Goal: Communication & Community: Answer question/provide support

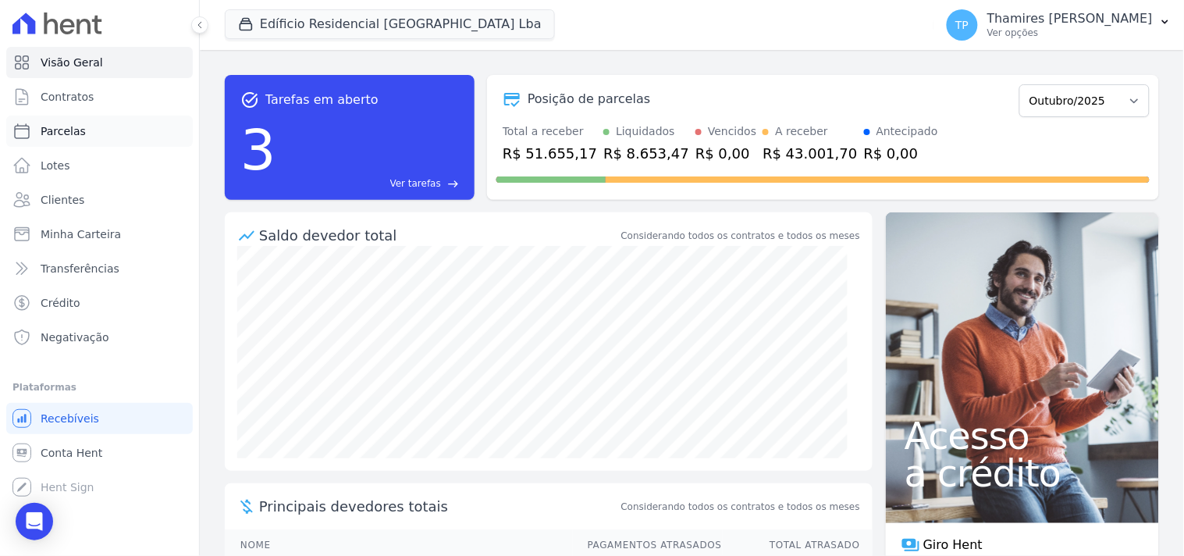
click at [122, 126] on link "Parcelas" at bounding box center [99, 131] width 187 height 31
select select
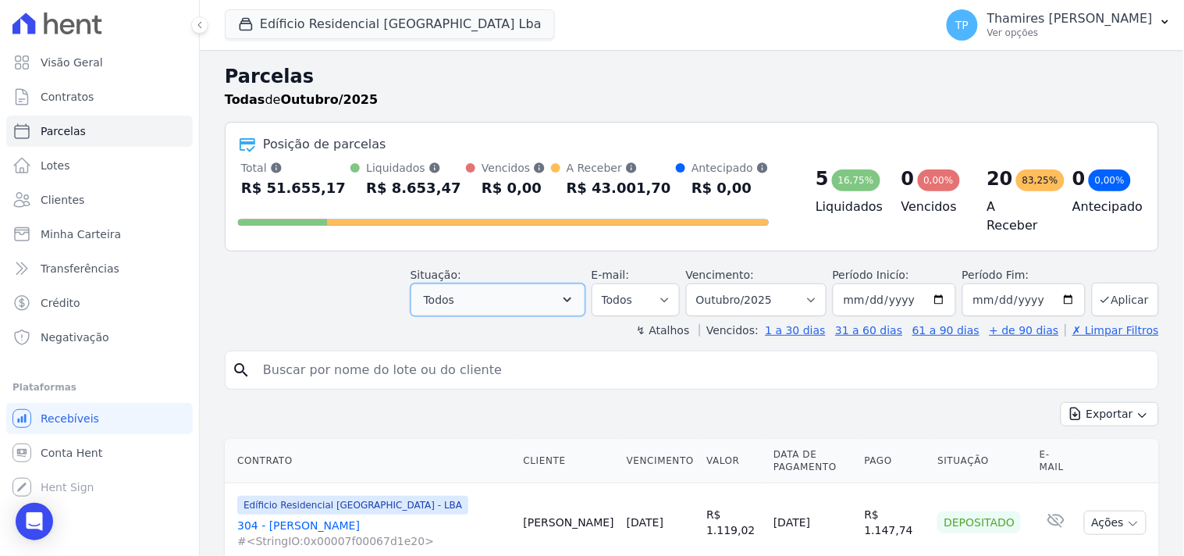
click at [512, 292] on button "Todos" at bounding box center [498, 299] width 175 height 33
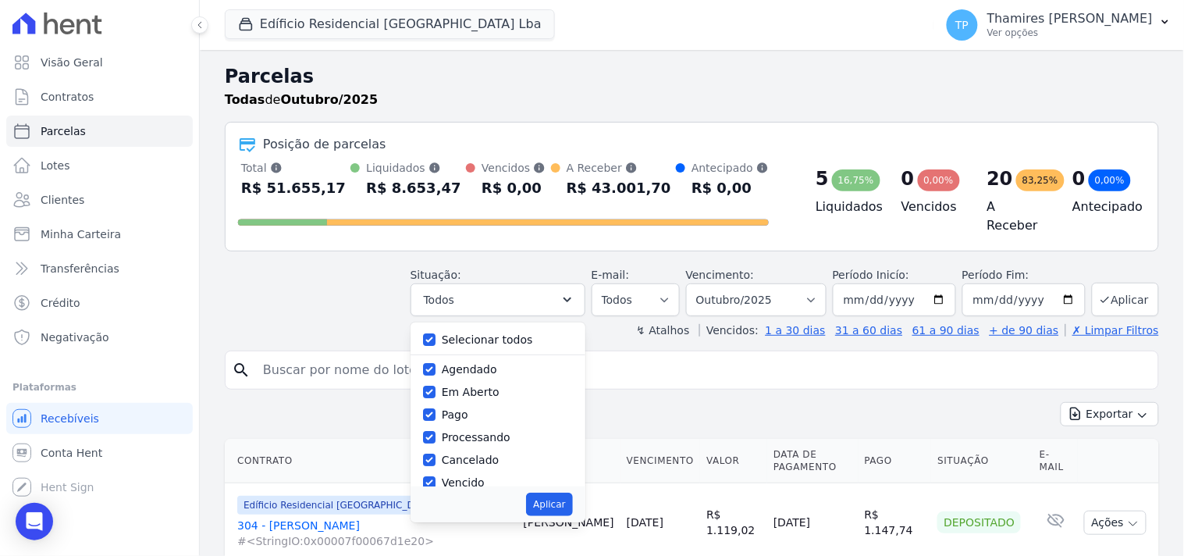
click at [480, 333] on label "Selecionar todos" at bounding box center [487, 339] width 91 height 12
click at [436, 333] on input "Selecionar todos" at bounding box center [429, 339] width 12 height 12
checkbox input "false"
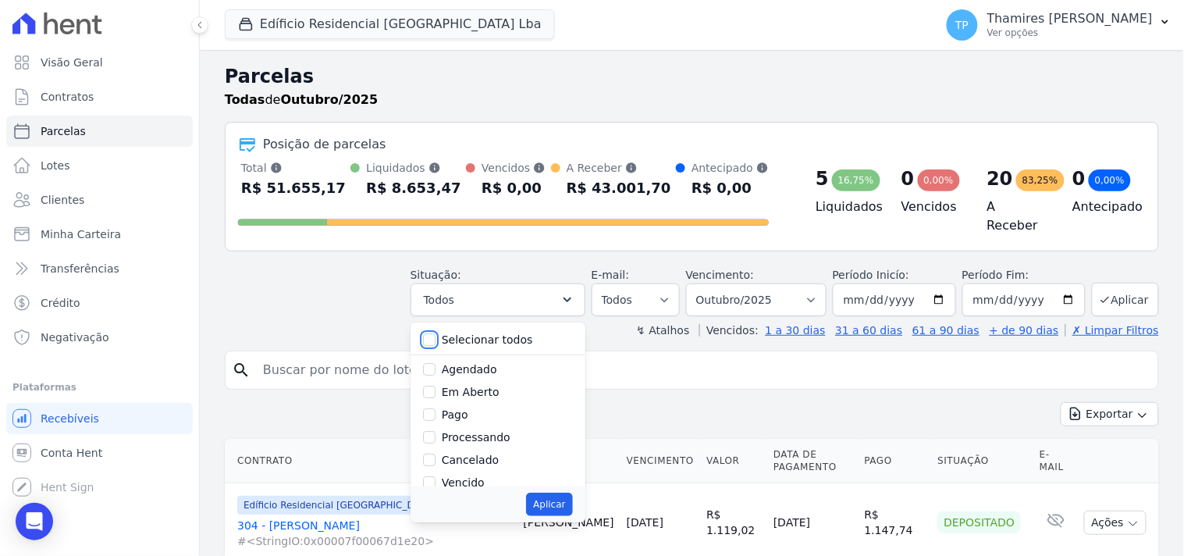
checkbox input "false"
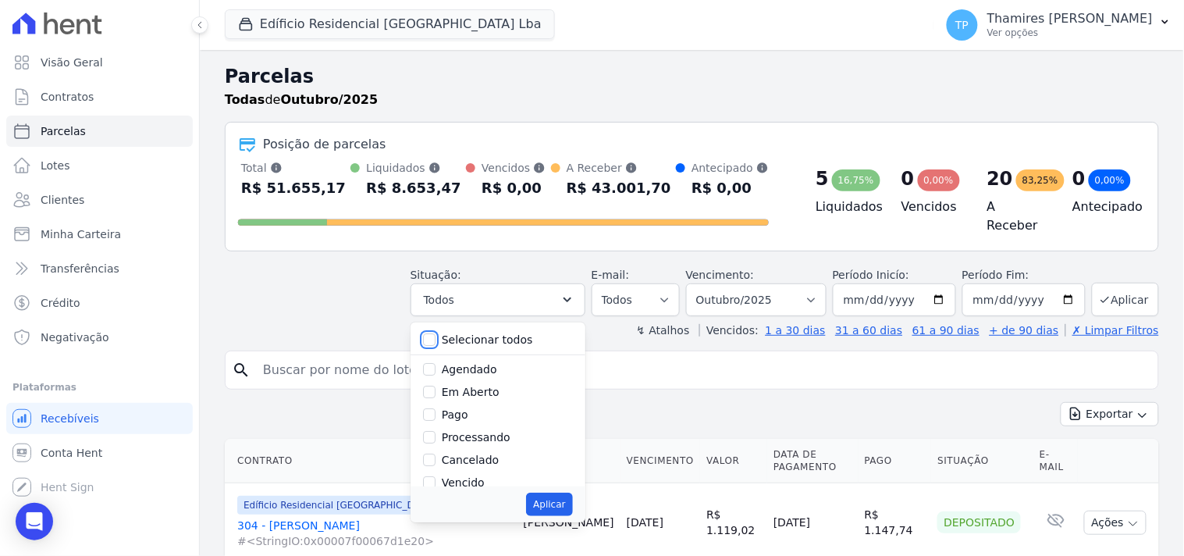
checkbox input "false"
click at [469, 479] on label "Vencido" at bounding box center [463, 482] width 43 height 12
click at [436, 479] on input "Vencido" at bounding box center [429, 482] width 12 height 12
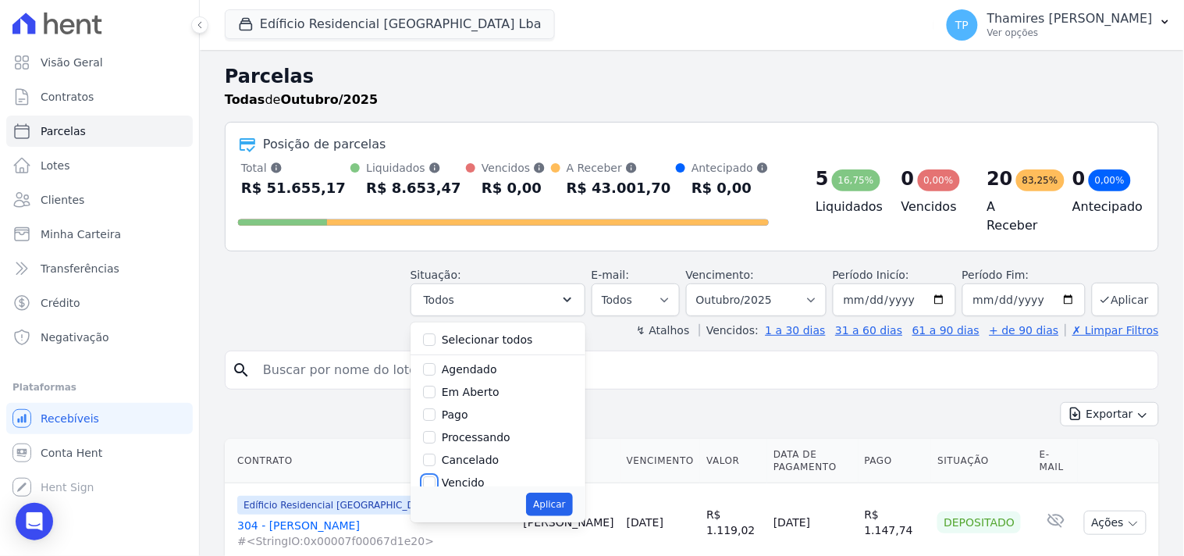
checkbox input "true"
click at [571, 494] on button "Aplicar" at bounding box center [549, 504] width 46 height 23
select select "overdue"
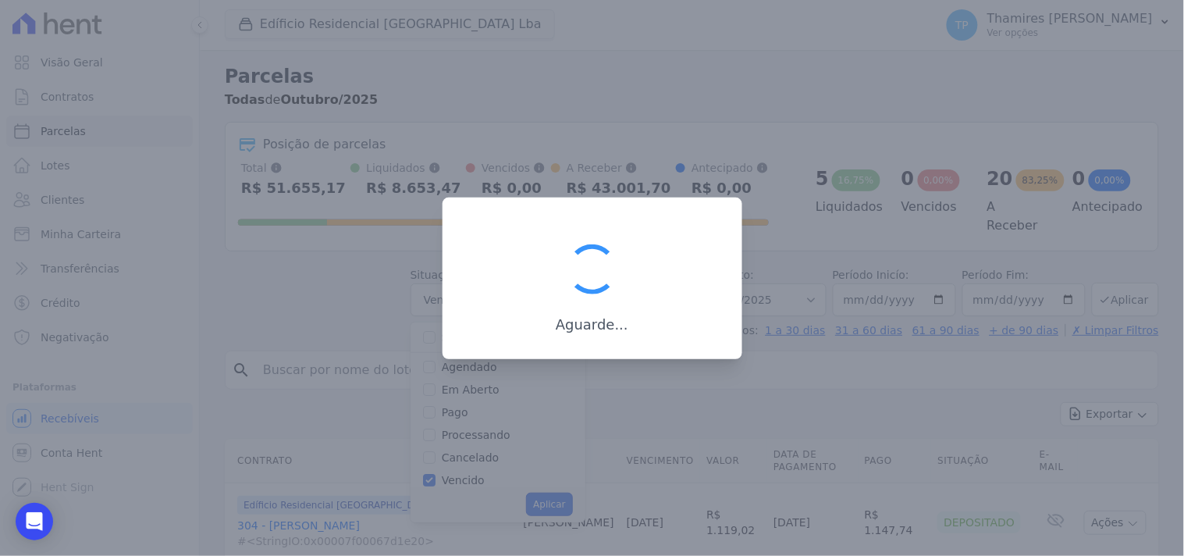
scroll to position [30, 0]
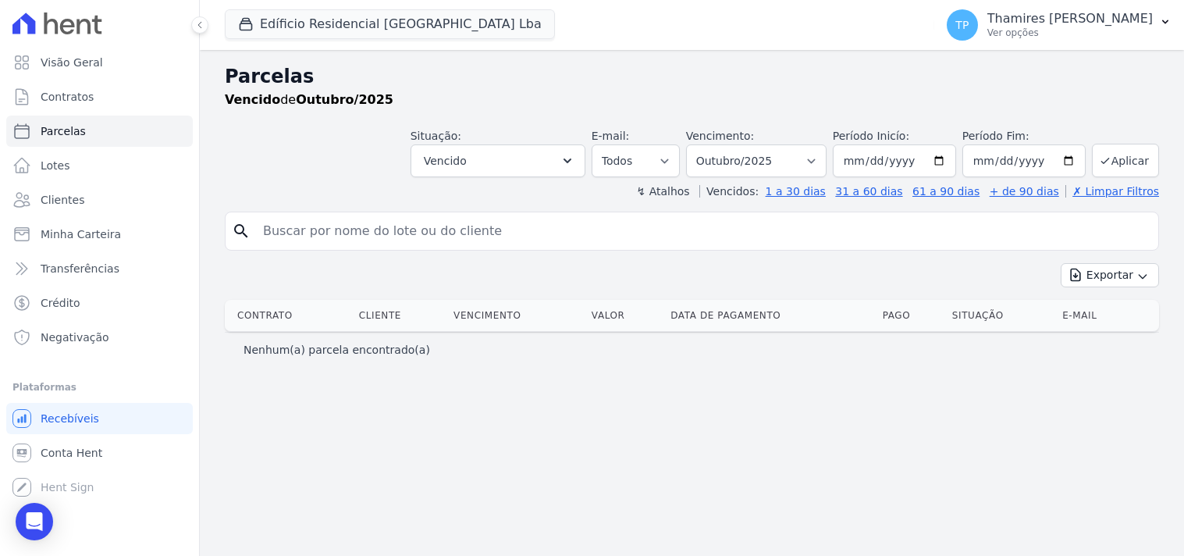
select select
drag, startPoint x: 769, startPoint y: 162, endPoint x: 768, endPoint y: 173, distance: 11.0
click at [770, 161] on select "Filtrar por período ──────── Todos os meses Junho/2023 Julho/2023 Agosto/2023 S…" at bounding box center [756, 160] width 141 height 33
select select "all"
click at [709, 144] on select "Filtrar por período ──────── Todos os meses Junho/2023 Julho/2023 Agosto/2023 S…" at bounding box center [756, 160] width 141 height 33
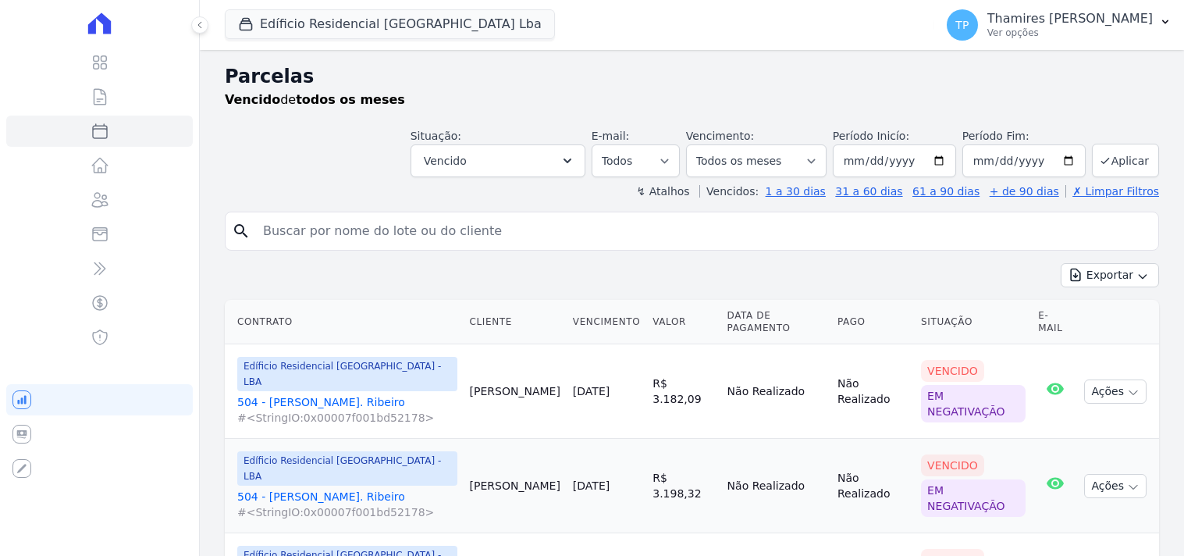
select select
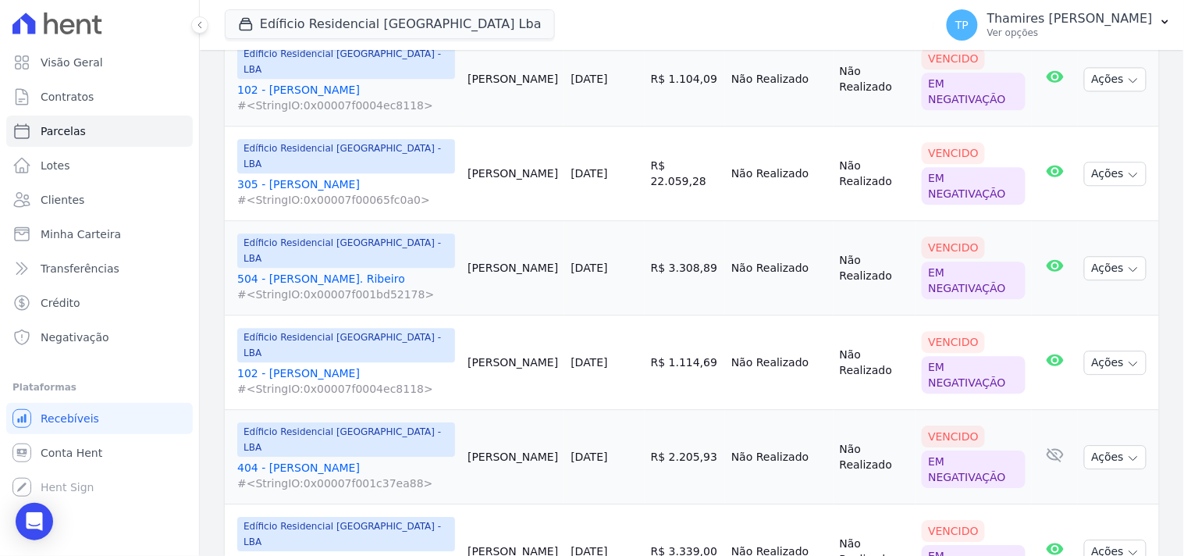
scroll to position [1087, 0]
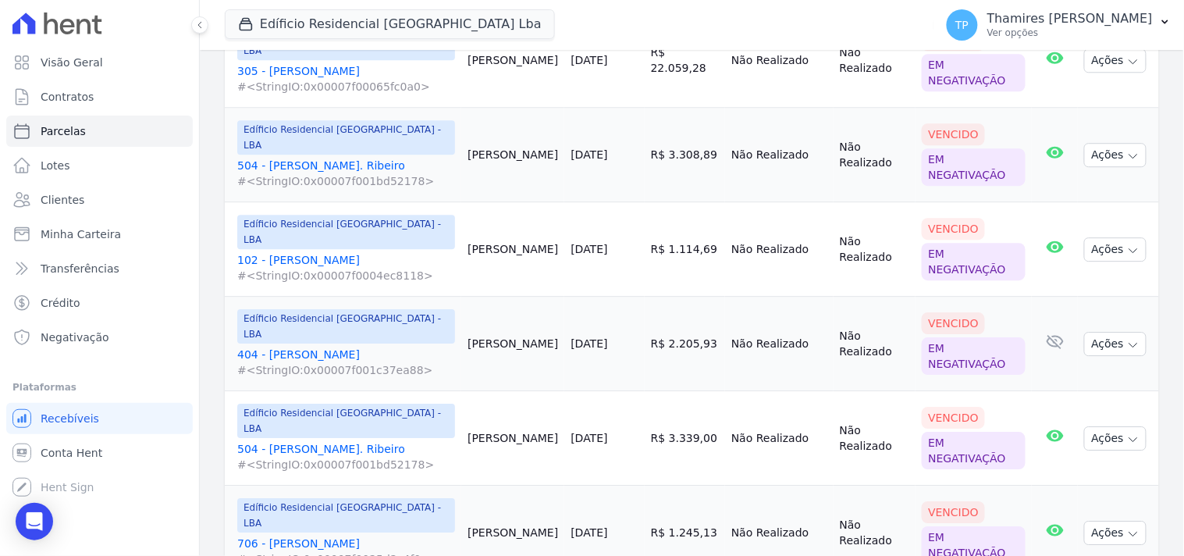
click at [310, 535] on link "706 - André Luiz Batalini Paulino #<StringIO:0x00007f0025d2c4f0>" at bounding box center [346, 550] width 218 height 31
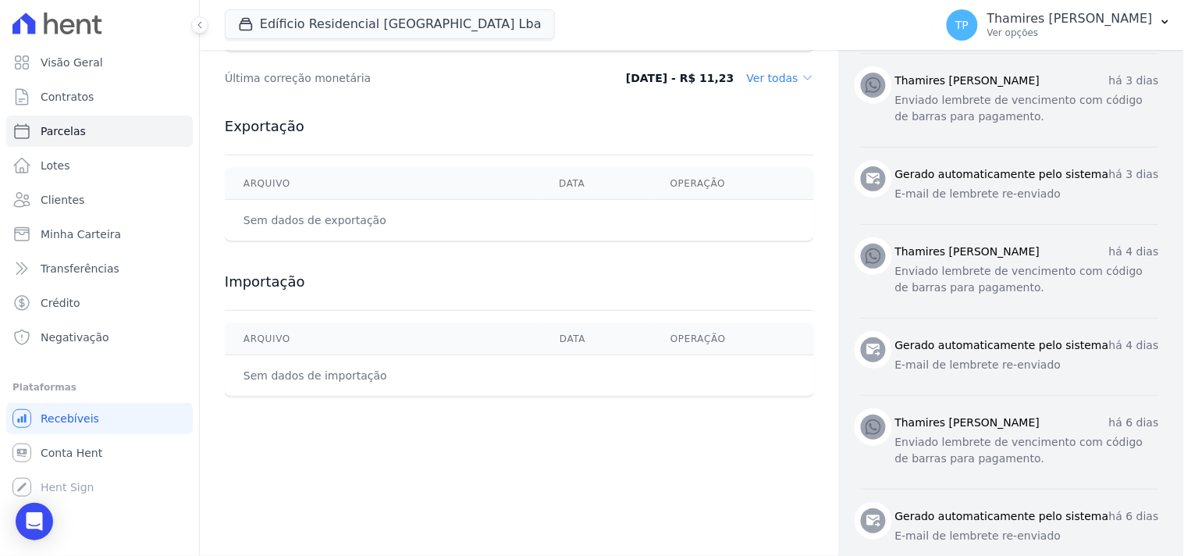
scroll to position [520, 0]
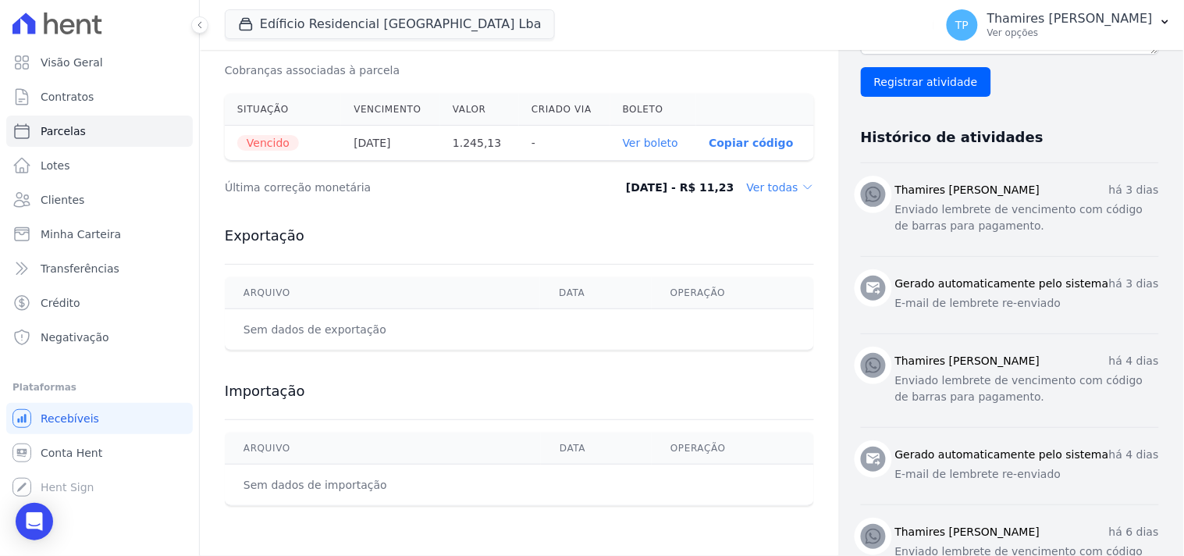
click at [656, 144] on link "Ver boleto" at bounding box center [650, 143] width 55 height 12
click at [44, 518] on div "Open Intercom Messenger" at bounding box center [34, 521] width 41 height 41
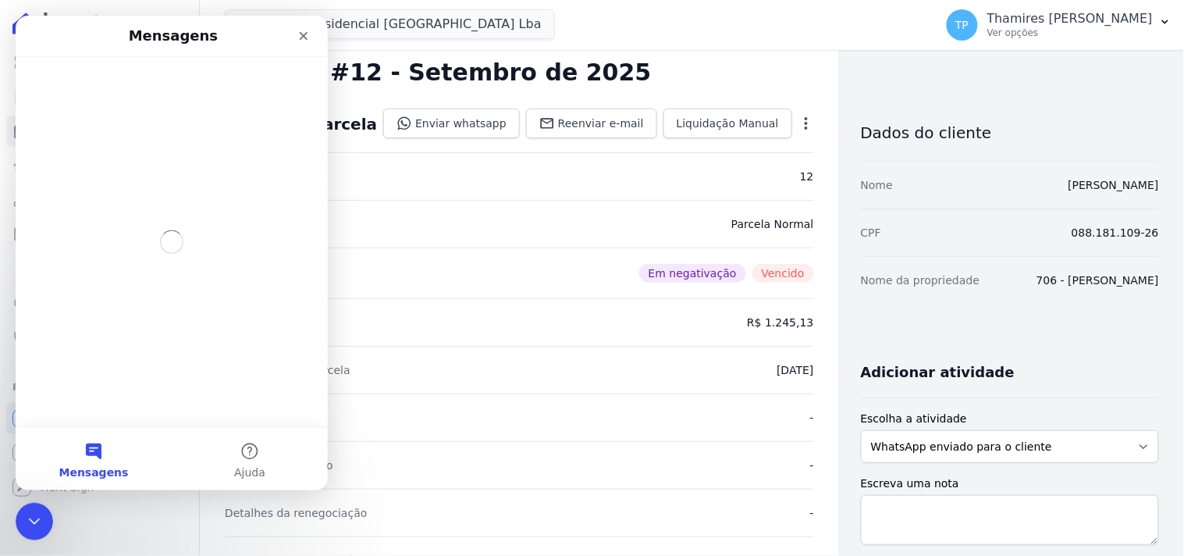
scroll to position [0, 0]
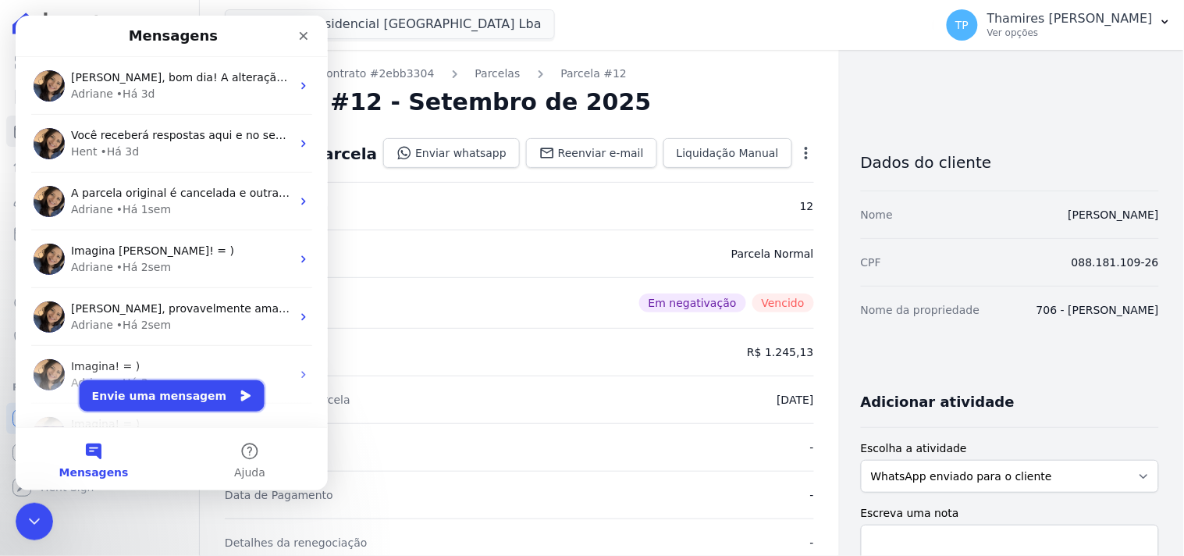
click at [197, 397] on button "Envie uma mensagem" at bounding box center [171, 394] width 185 height 31
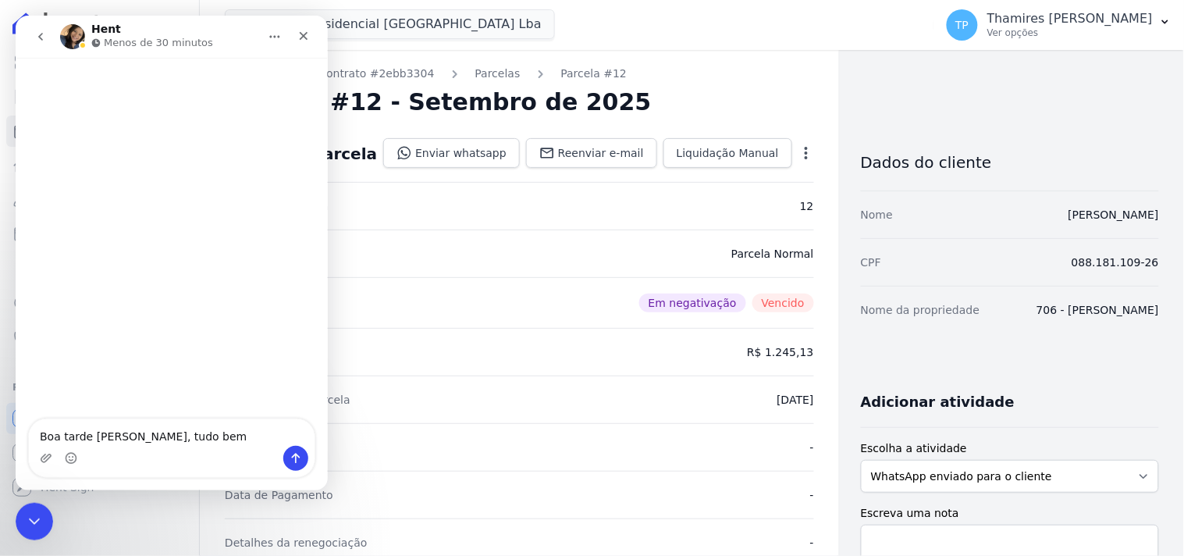
type textarea "Boa tarde [PERSON_NAME], tudo bem?"
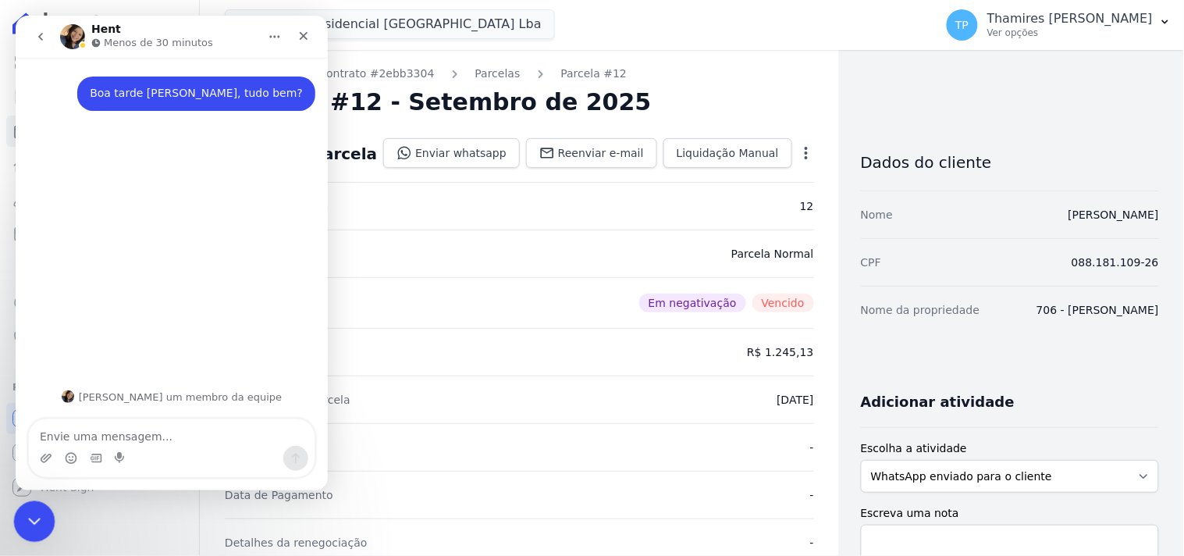
click at [36, 520] on icon "Encerramento do Messenger da Intercom" at bounding box center [32, 519] width 19 height 19
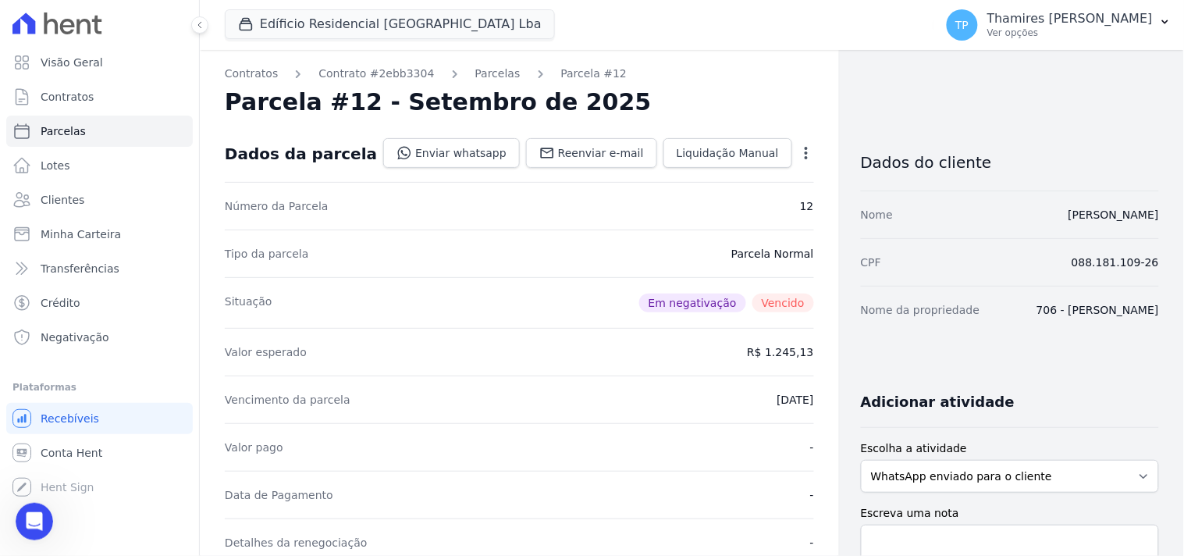
select select
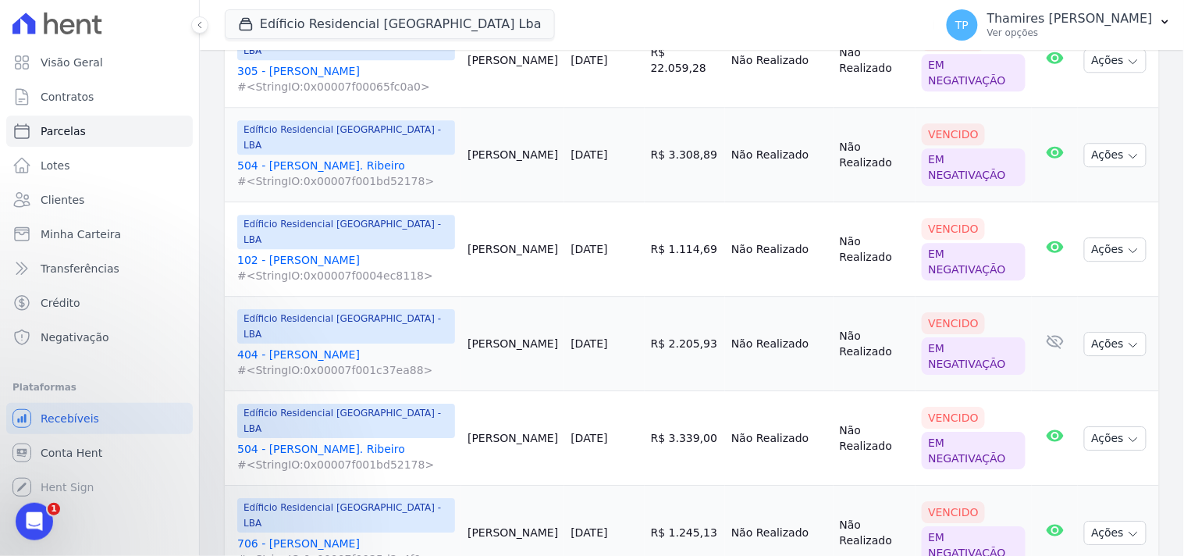
click at [313, 535] on link "706 - André Luiz Batalini Paulino #<StringIO:0x00007f0025d2c4f0>" at bounding box center [346, 550] width 218 height 31
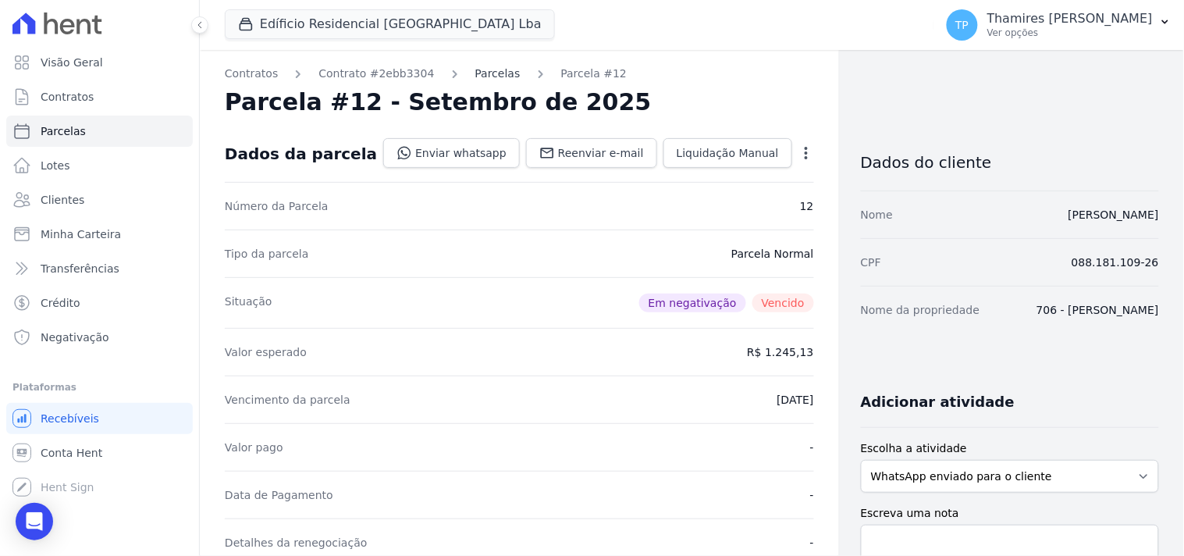
click at [478, 79] on link "Parcelas" at bounding box center [497, 74] width 45 height 16
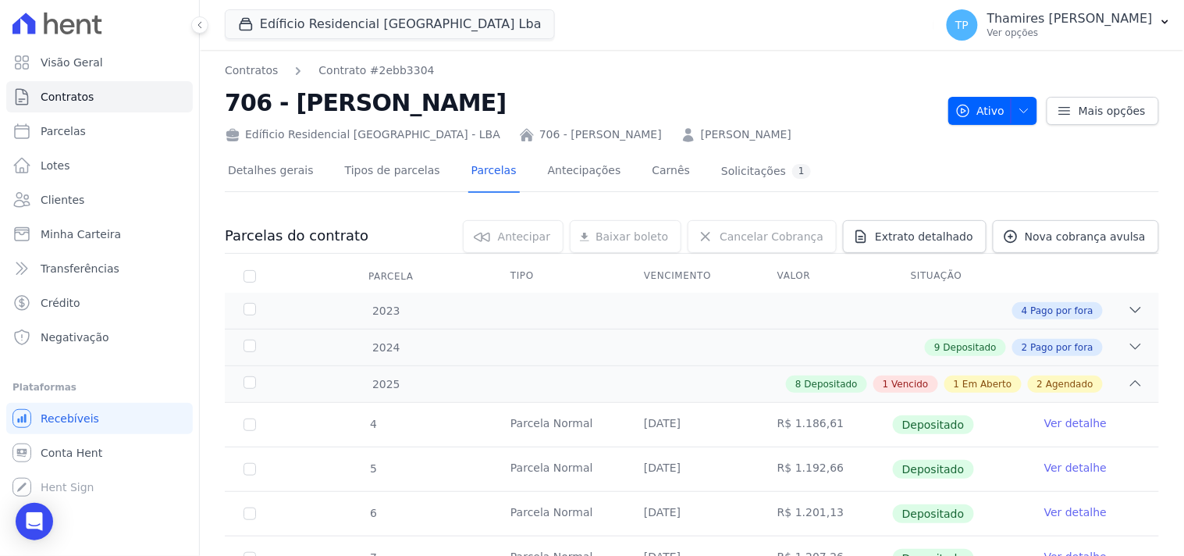
drag, startPoint x: 222, startPoint y: 102, endPoint x: 603, endPoint y: 113, distance: 381.1
click at [603, 113] on div "Contratos Contrato #2ebb3304 706 - André Luiz Batalini Paulino Edíficio Residen…" at bounding box center [692, 565] width 984 height 1031
copy h2 "706 - André Luiz Batalini Paulino"
click at [18, 516] on div "Open Intercom Messenger" at bounding box center [34, 521] width 41 height 41
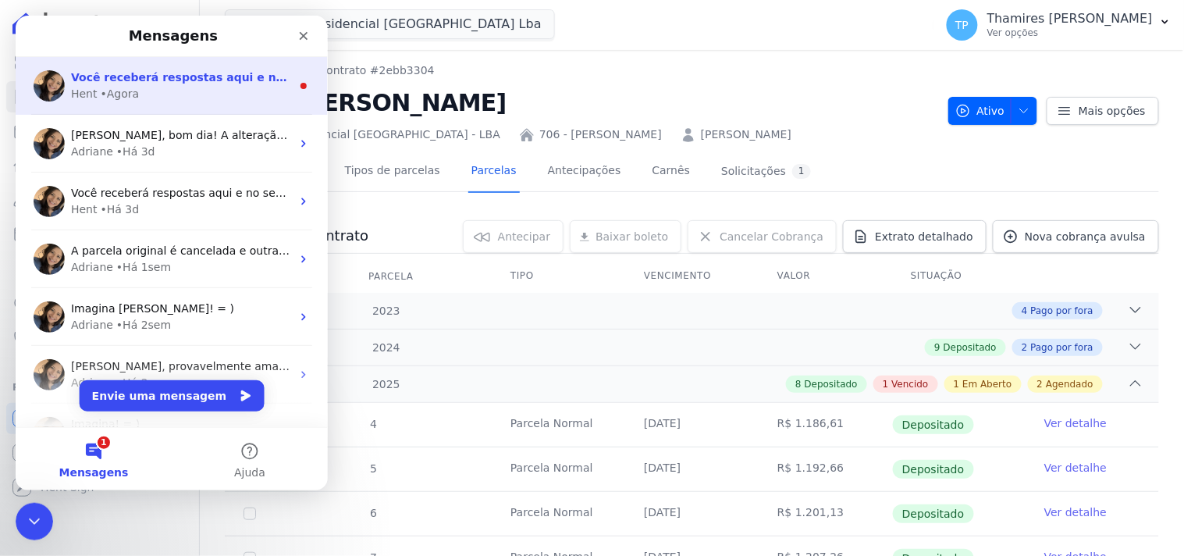
click at [205, 90] on div "Hent • Agora" at bounding box center [180, 93] width 220 height 16
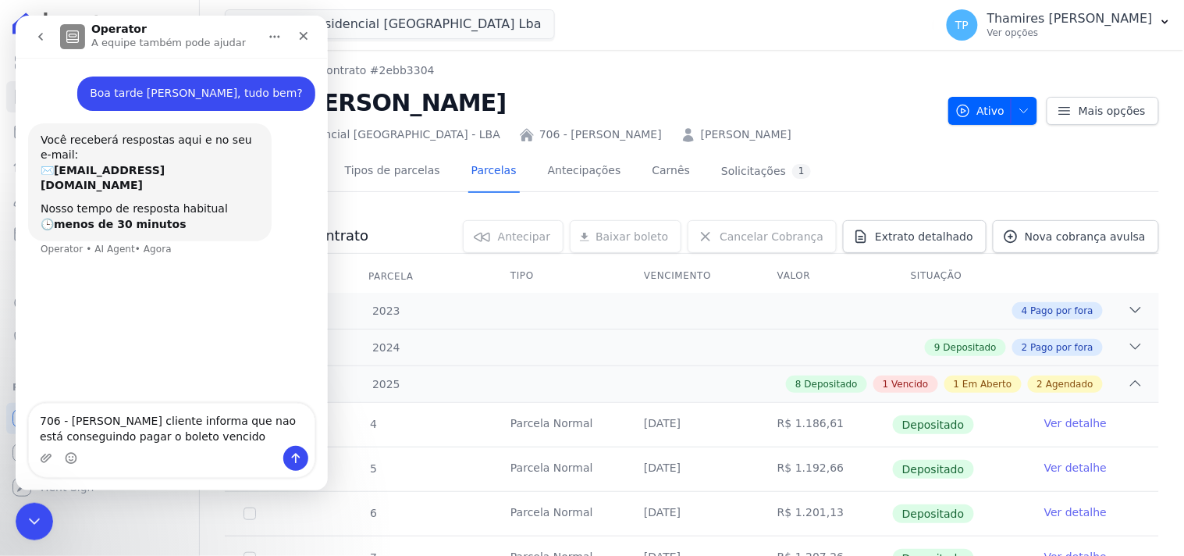
type textarea "706 - [PERSON_NAME] cliente informa que nao está conseguindo pagar o boleto ven…"
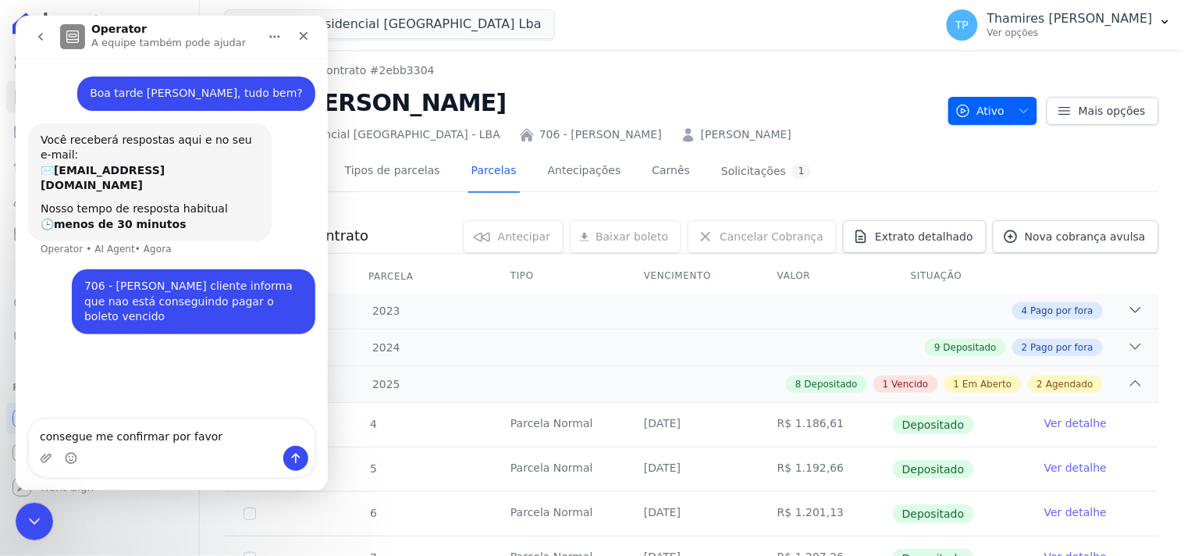
type textarea "consegue me confirmar por favor?"
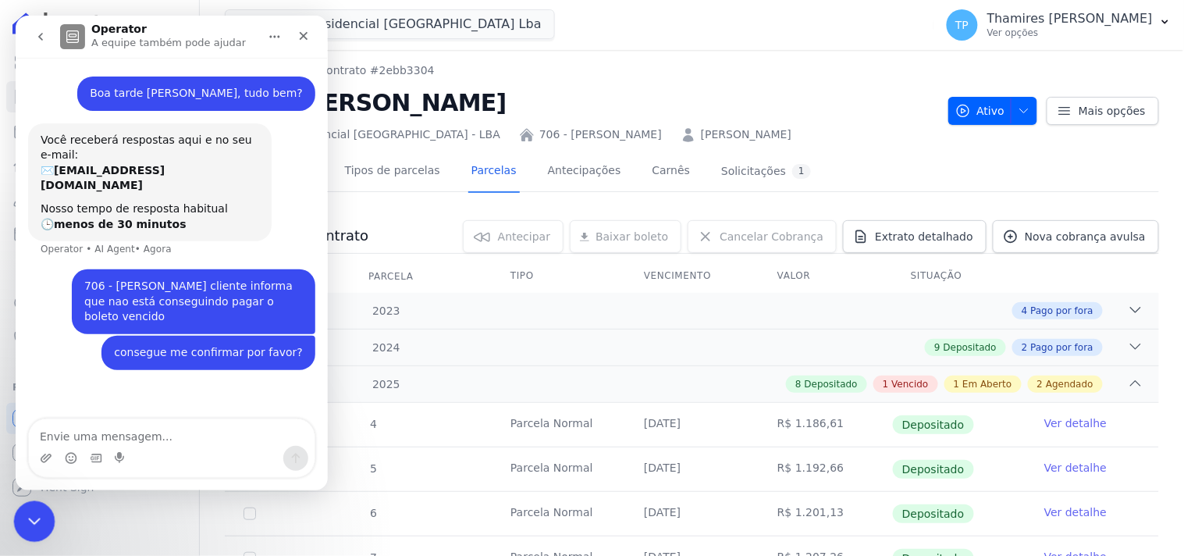
click at [44, 528] on div "Encerramento do Messenger da Intercom" at bounding box center [31, 518] width 37 height 37
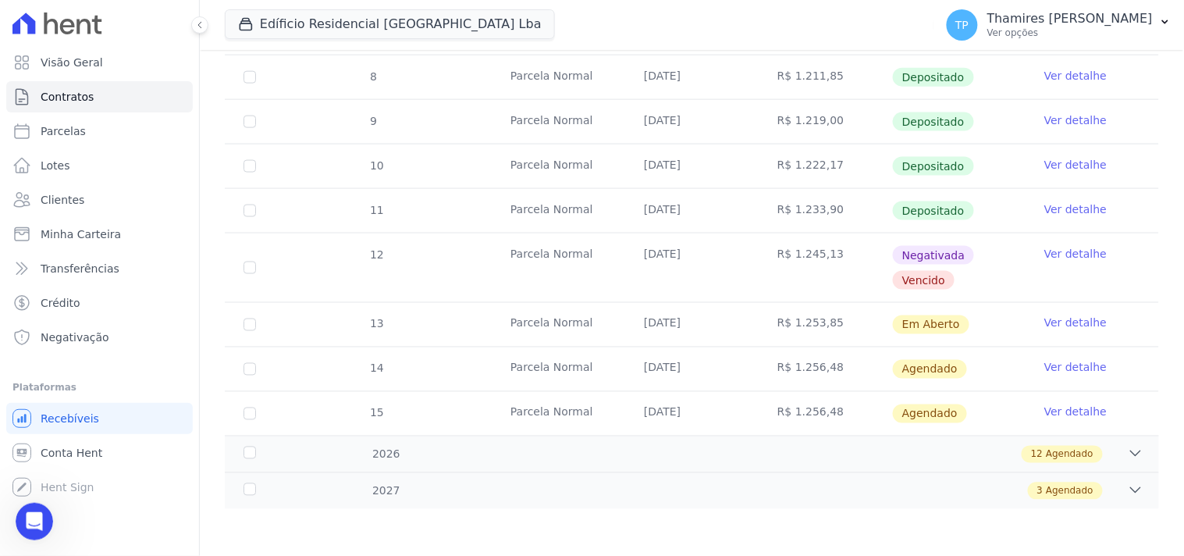
scroll to position [439, 0]
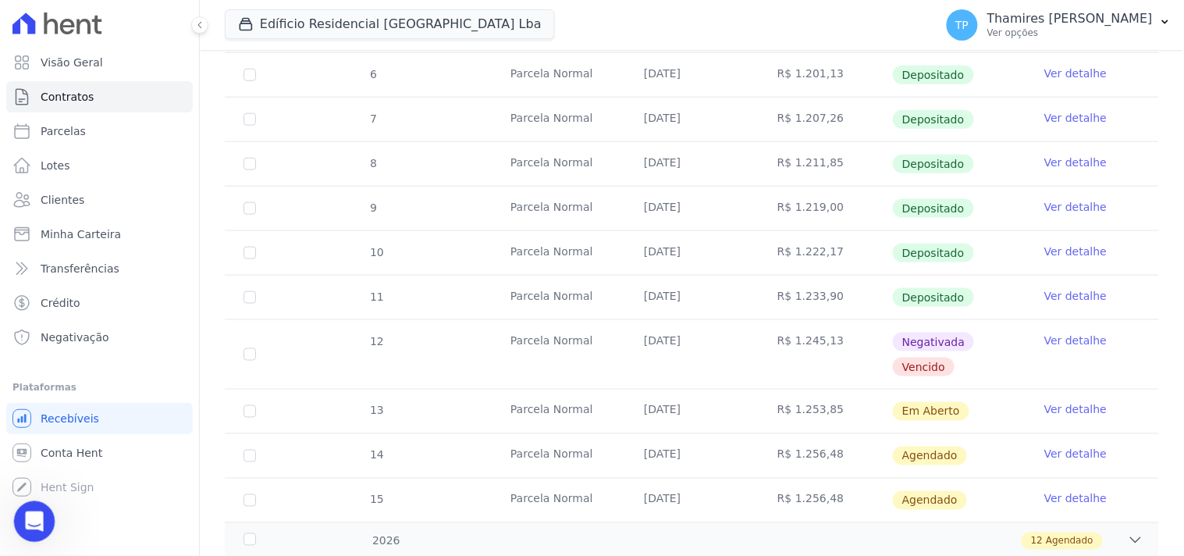
click at [41, 511] on div "Abertura do Messenger da Intercom" at bounding box center [32, 519] width 52 height 52
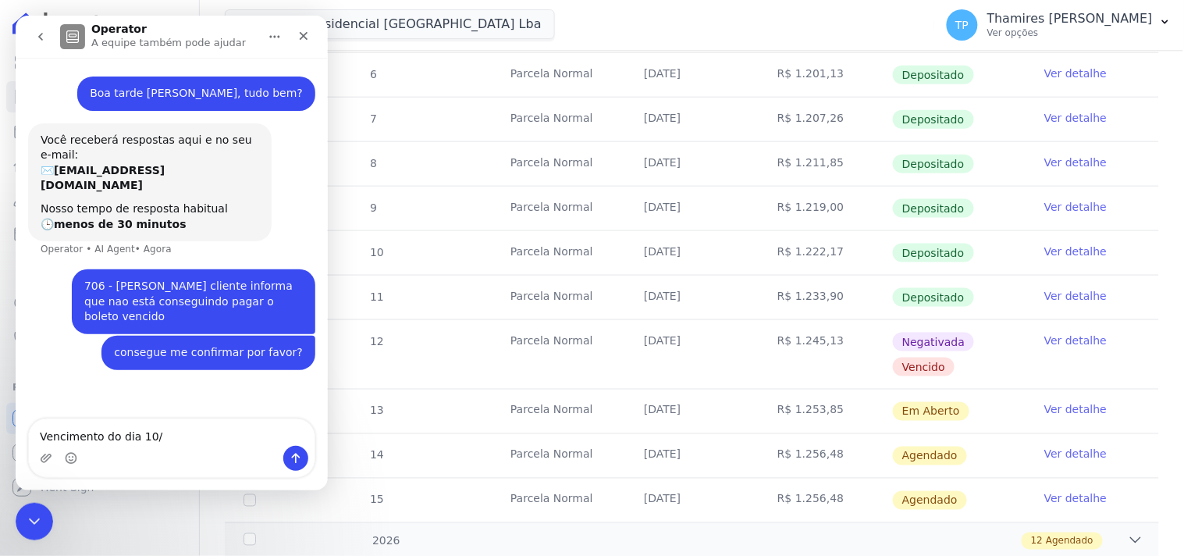
type textarea "Vencimento do dia 10/9"
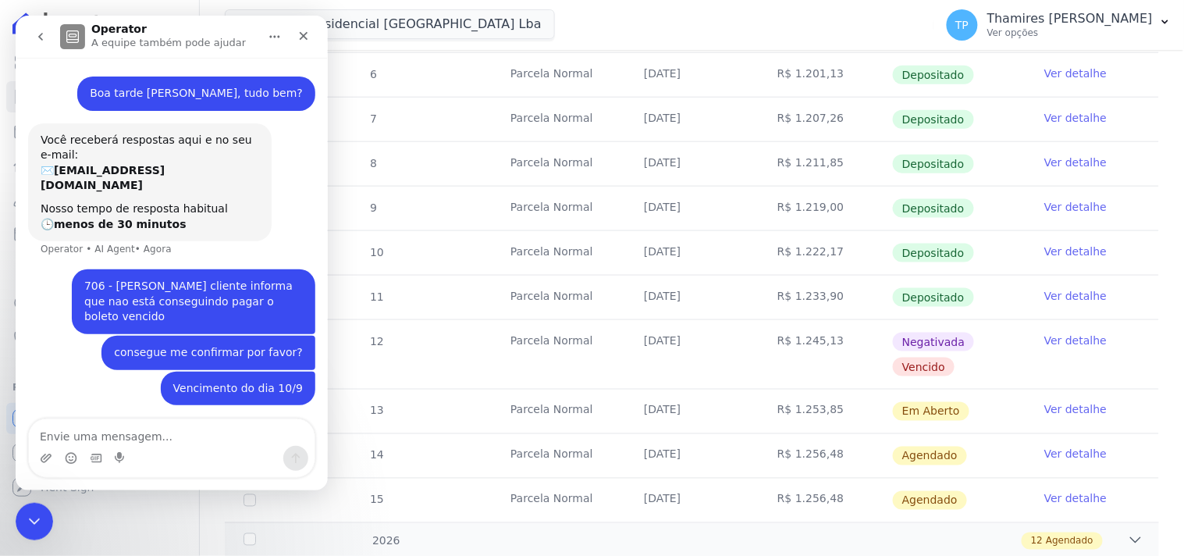
click at [0, 531] on div "Visão Geral Contratos Parcelas Lotes Clientes Minha Carteira Transferências Cré…" at bounding box center [99, 278] width 199 height 556
click at [17, 514] on div "Encerramento do Messenger da Intercom" at bounding box center [31, 518] width 37 height 37
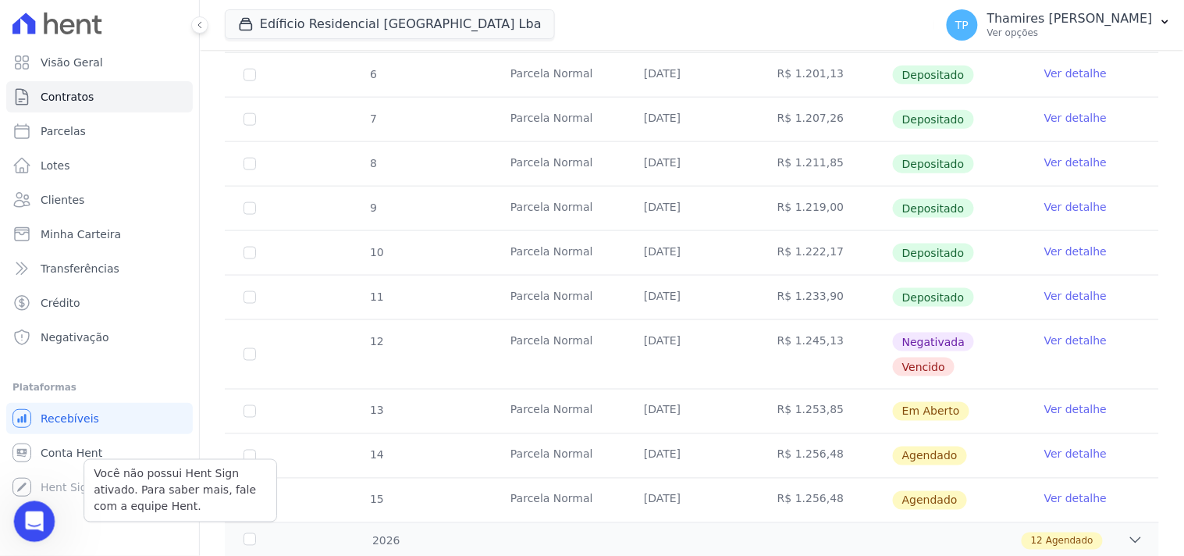
click at [42, 514] on icon "Abertura do Messenger da Intercom" at bounding box center [33, 520] width 26 height 26
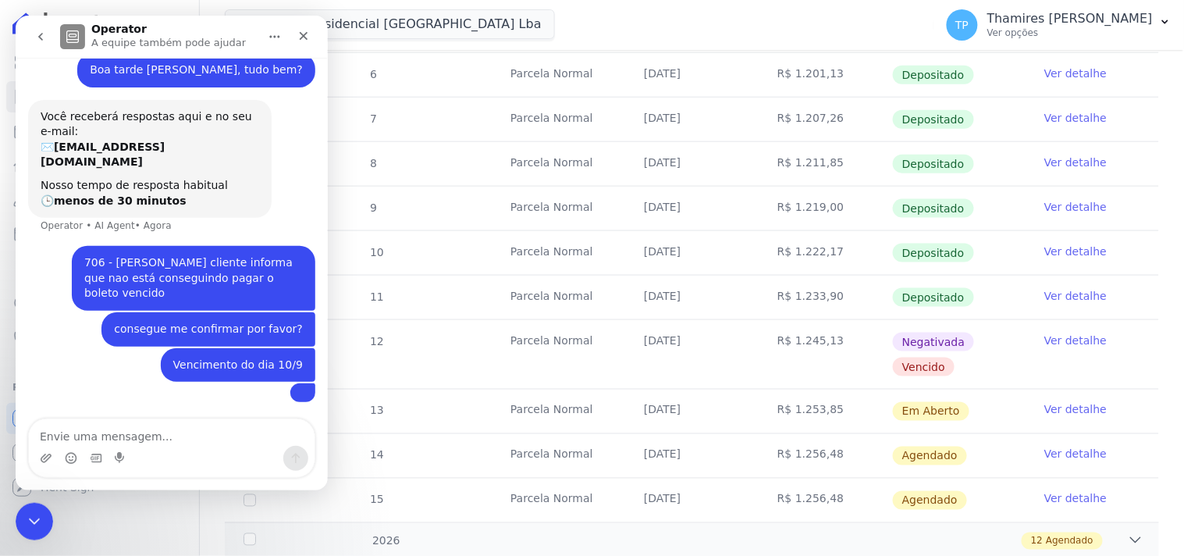
scroll to position [217, 0]
click at [23, 502] on div "Encerramento do Messenger da Intercom" at bounding box center [31, 518] width 37 height 37
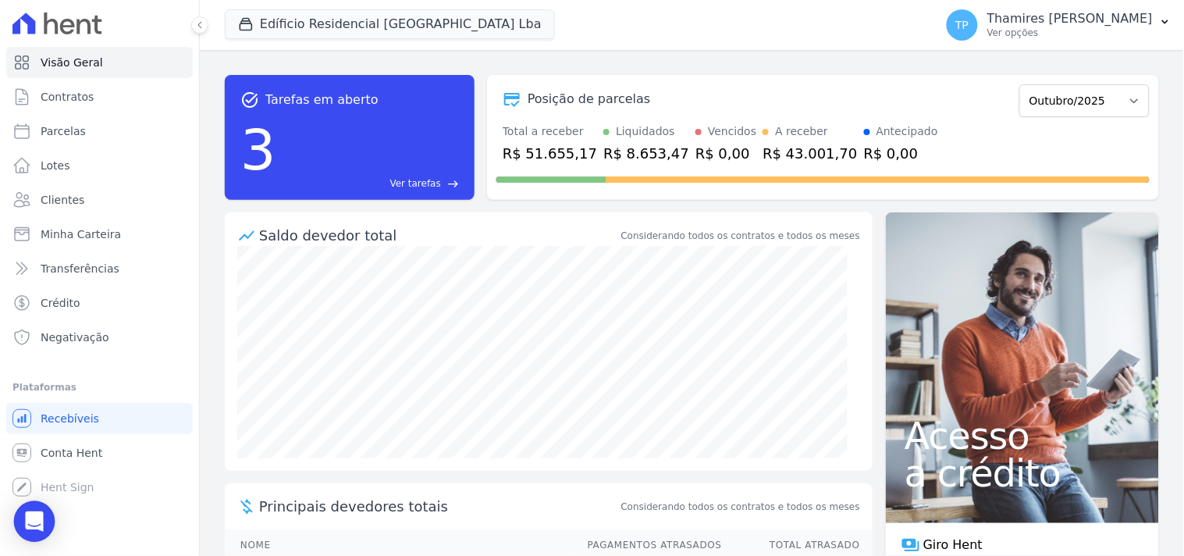
click at [35, 509] on div "Open Intercom Messenger" at bounding box center [34, 521] width 41 height 41
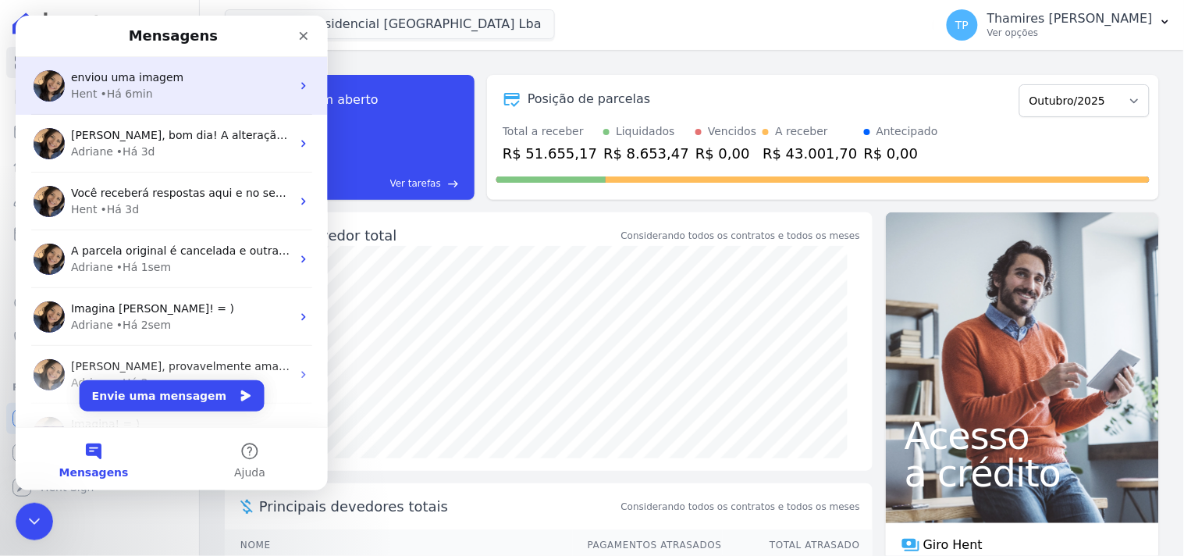
click at [224, 79] on div "enviou uma imagem" at bounding box center [180, 77] width 220 height 16
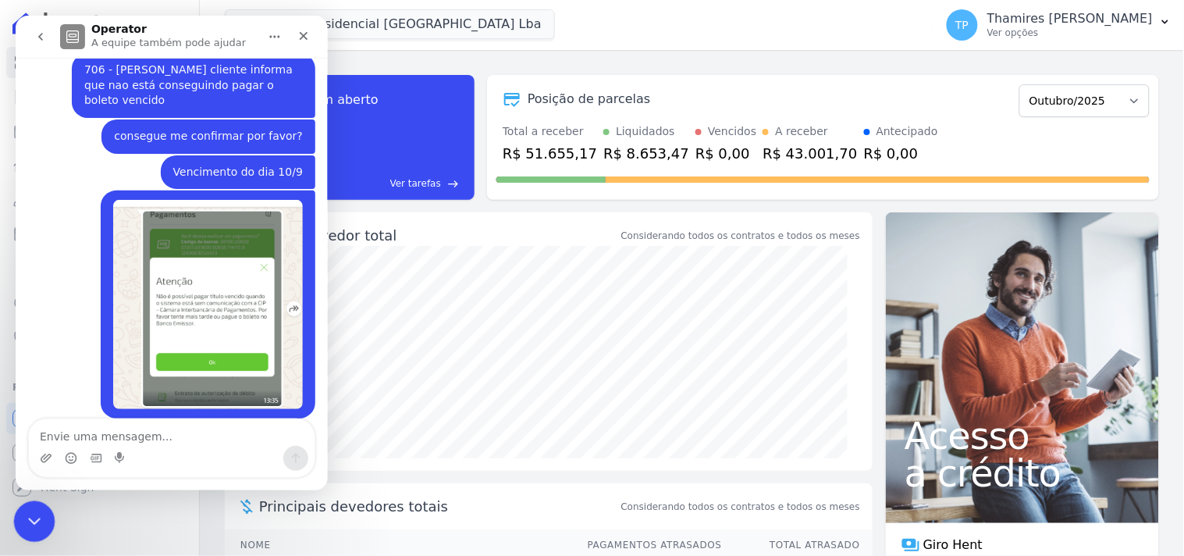
scroll to position [217, 0]
click at [27, 519] on icon "Encerramento do Messenger da Intercom" at bounding box center [32, 519] width 19 height 19
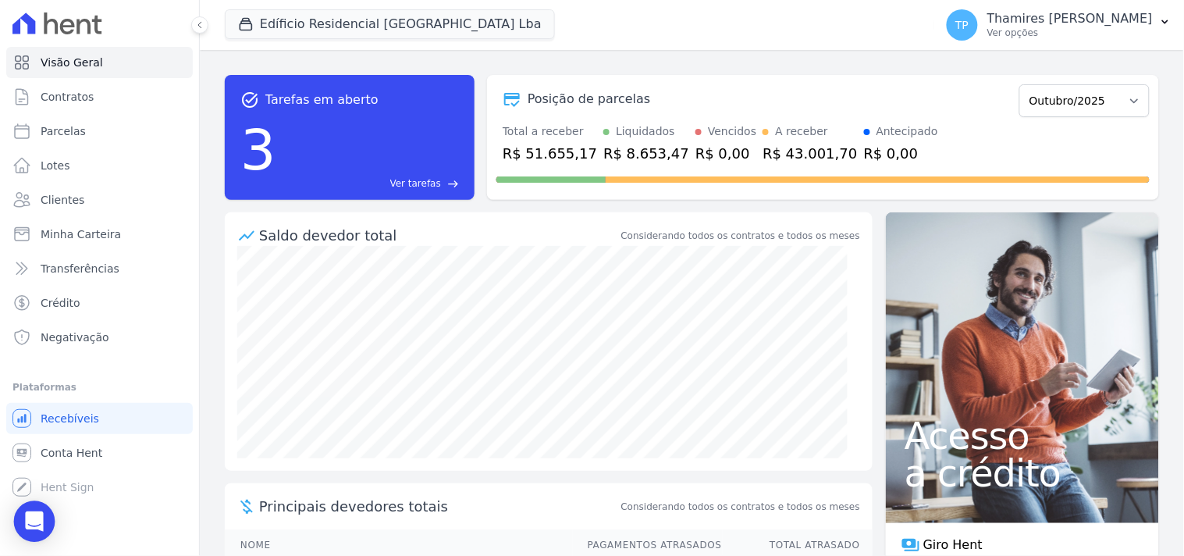
click at [25, 500] on icon "Open Intercom Messenger" at bounding box center [34, 521] width 20 height 20
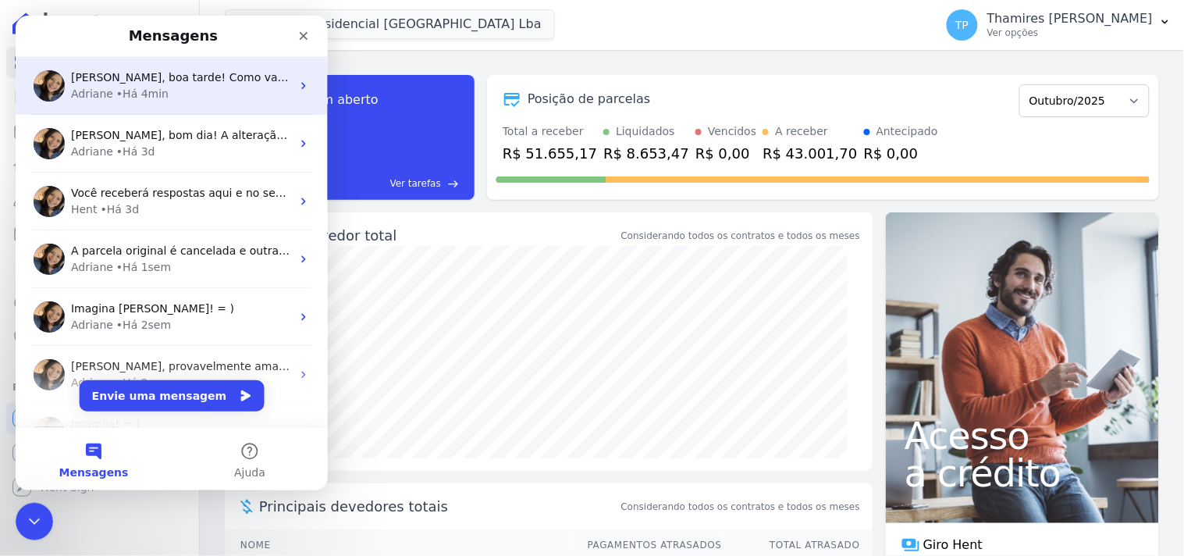
click at [174, 70] on span "[PERSON_NAME], boa tarde! Como vai? [PERSON_NAME], estou em reunião, mas assim …" at bounding box center [387, 76] width 635 height 12
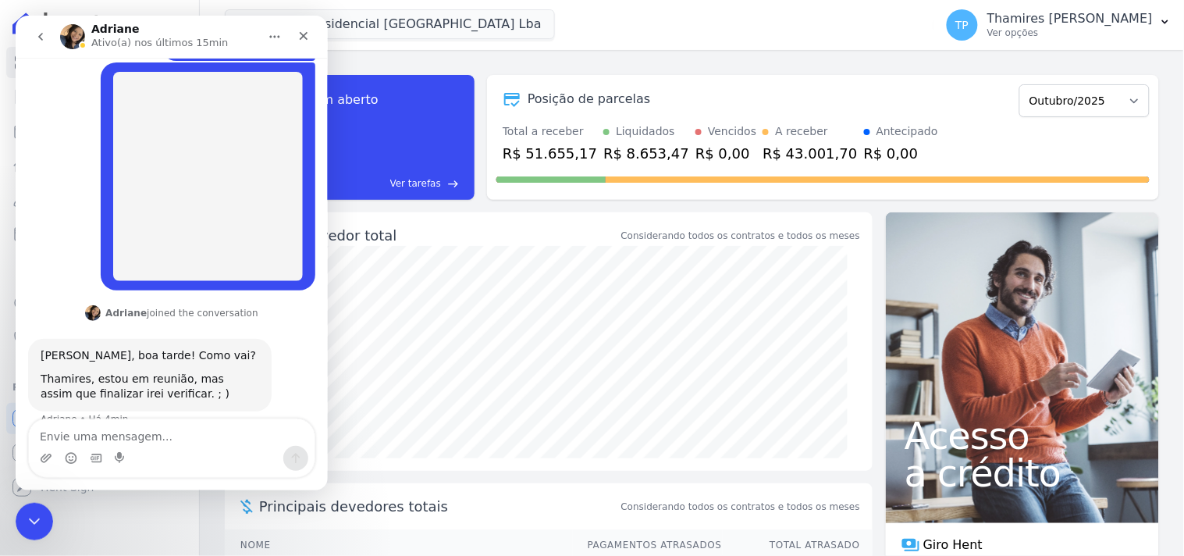
scroll to position [339, 0]
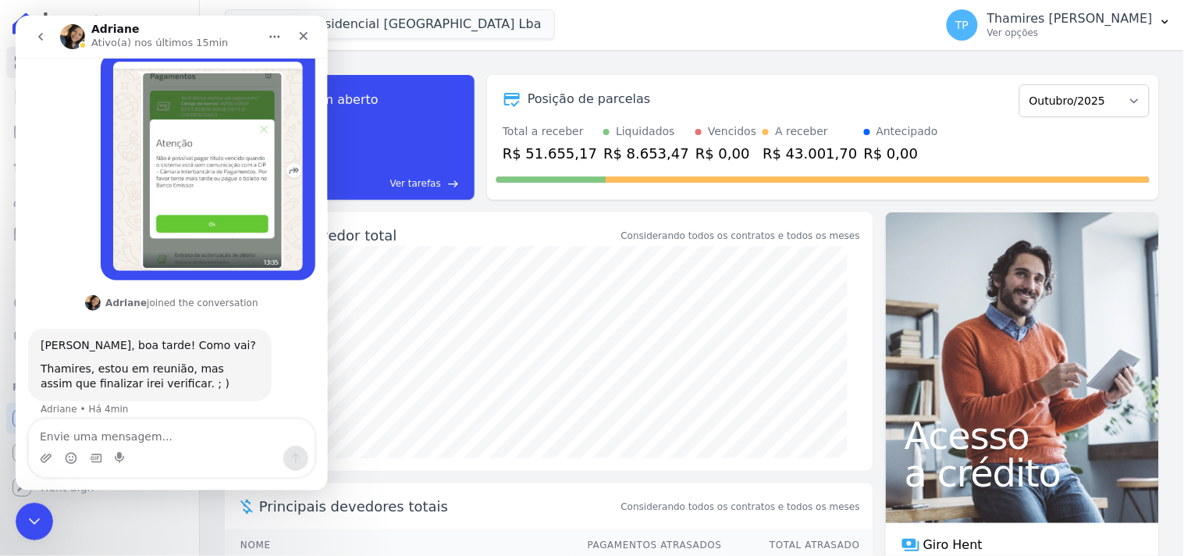
click at [112, 439] on textarea "Envie uma mensagem..." at bounding box center [171, 431] width 286 height 27
type textarea "Sem problemas, obrigada ;)"
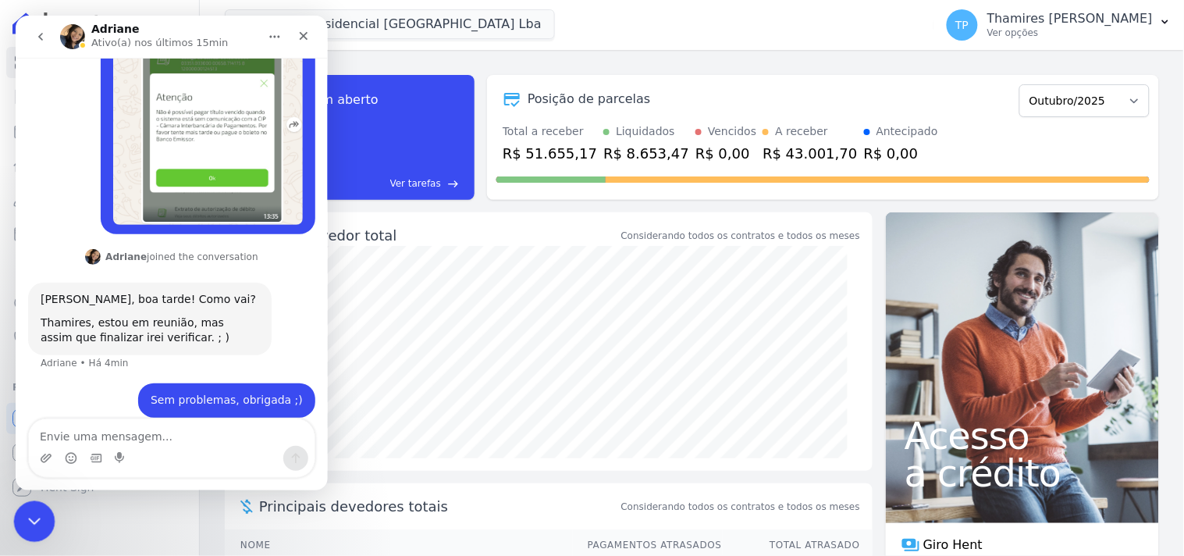
drag, startPoint x: 30, startPoint y: 522, endPoint x: 94, endPoint y: 827, distance: 310.9
click at [30, 500] on icon "Encerramento do Messenger da Intercom" at bounding box center [32, 519] width 19 height 19
